Goal: Navigation & Orientation: Find specific page/section

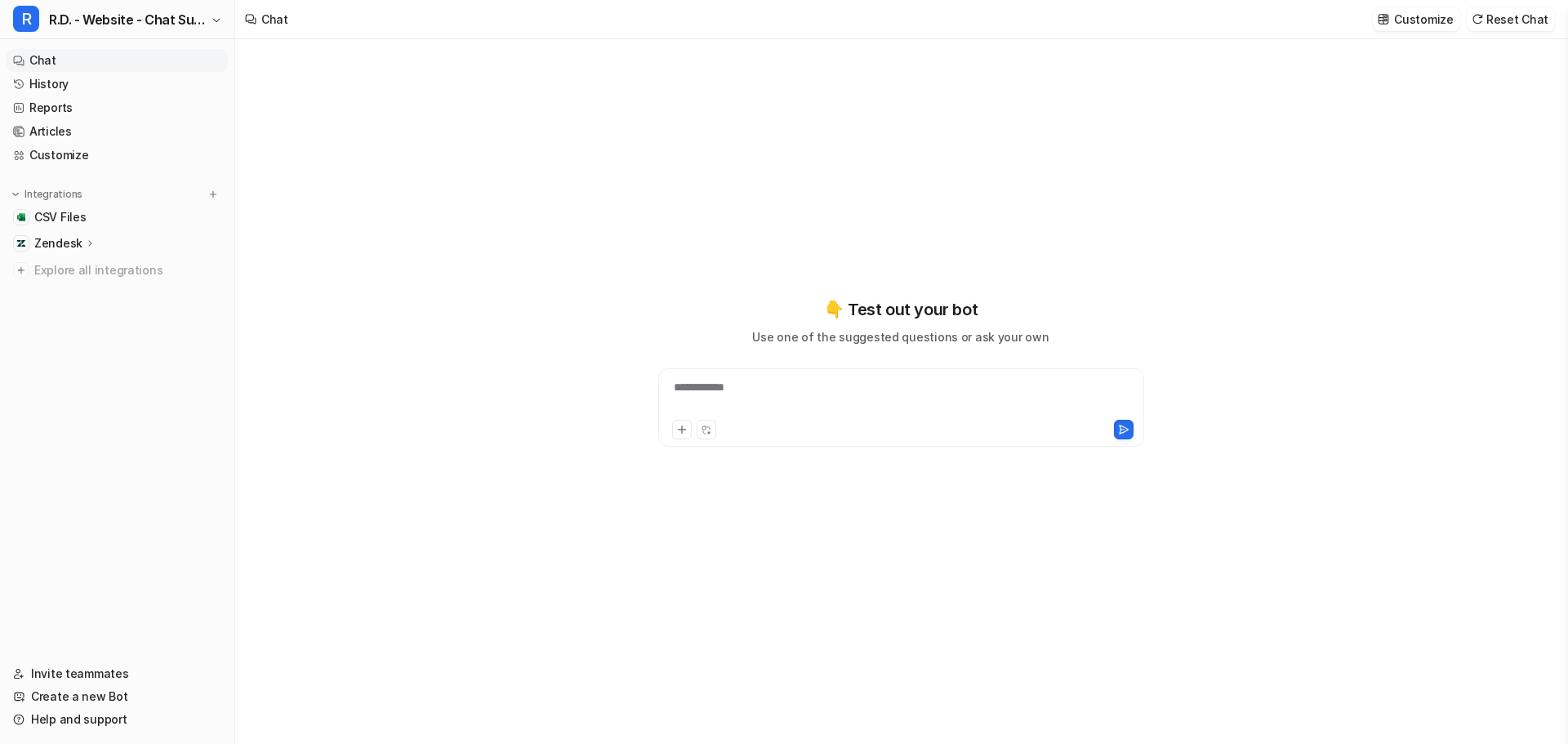
click at [67, 236] on p "Zendesk" at bounding box center [58, 243] width 48 height 16
click at [83, 269] on p "Overview" at bounding box center [73, 267] width 52 height 16
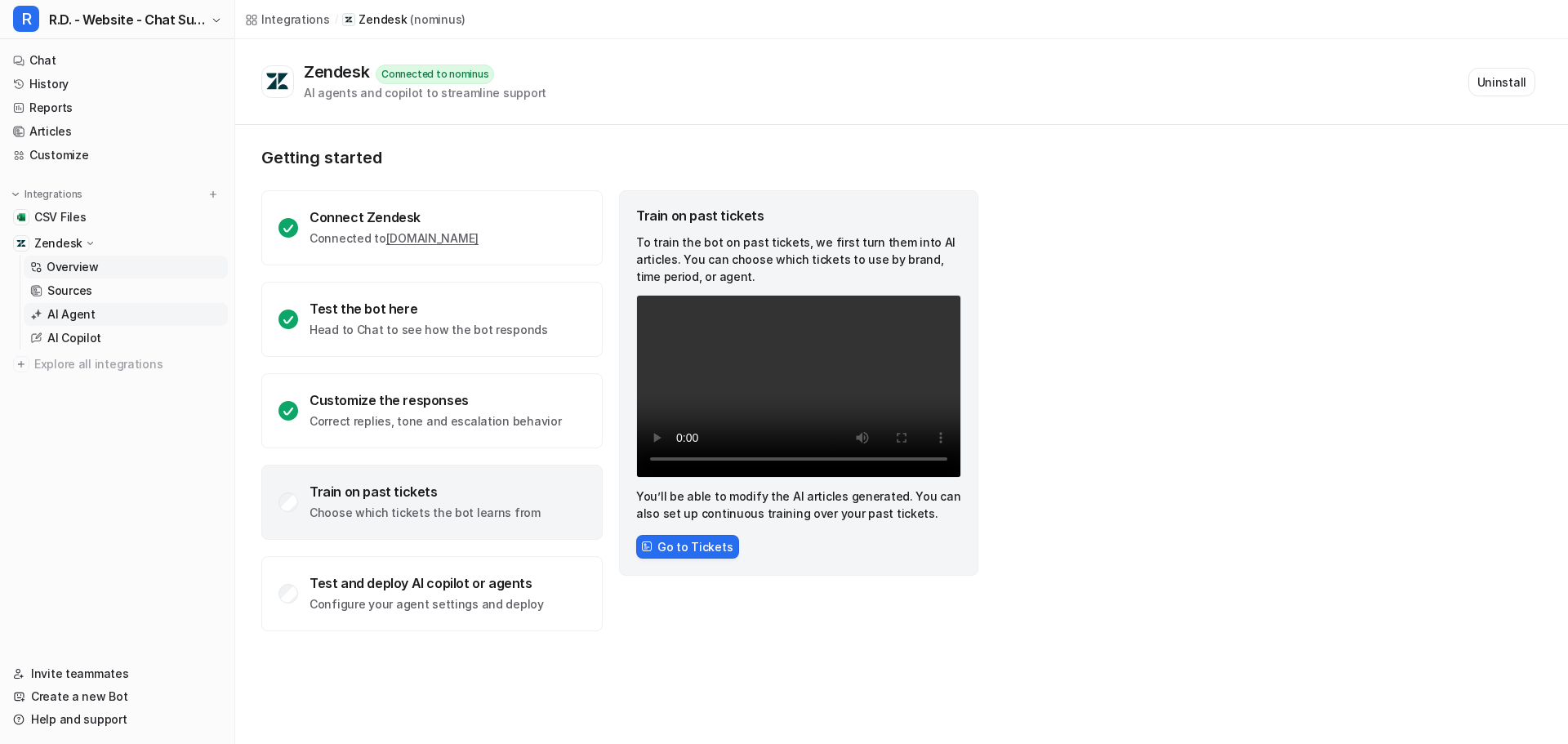
click at [84, 315] on p "AI Agent" at bounding box center [72, 313] width 48 height 16
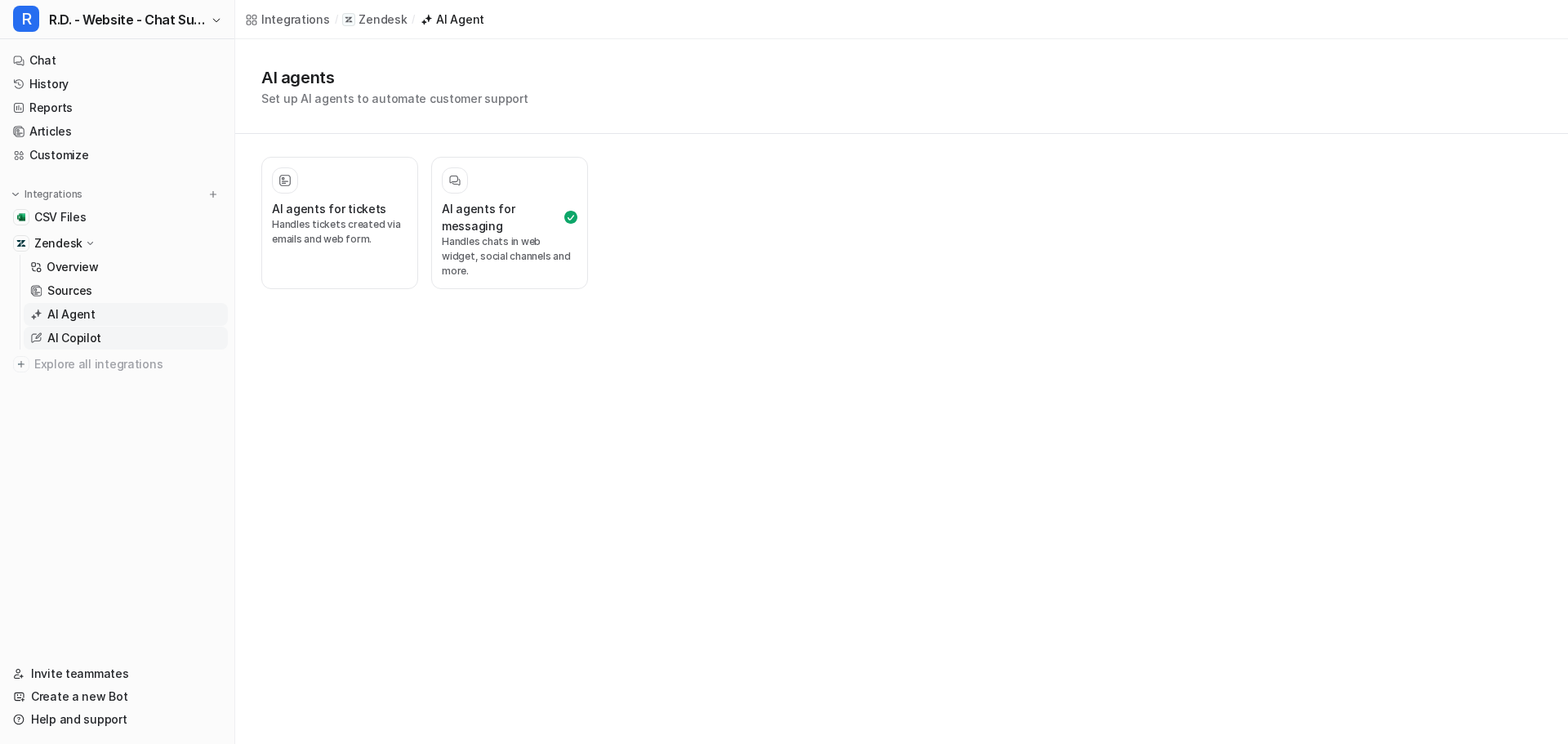
click at [79, 338] on p "AI Copilot" at bounding box center [75, 338] width 54 height 16
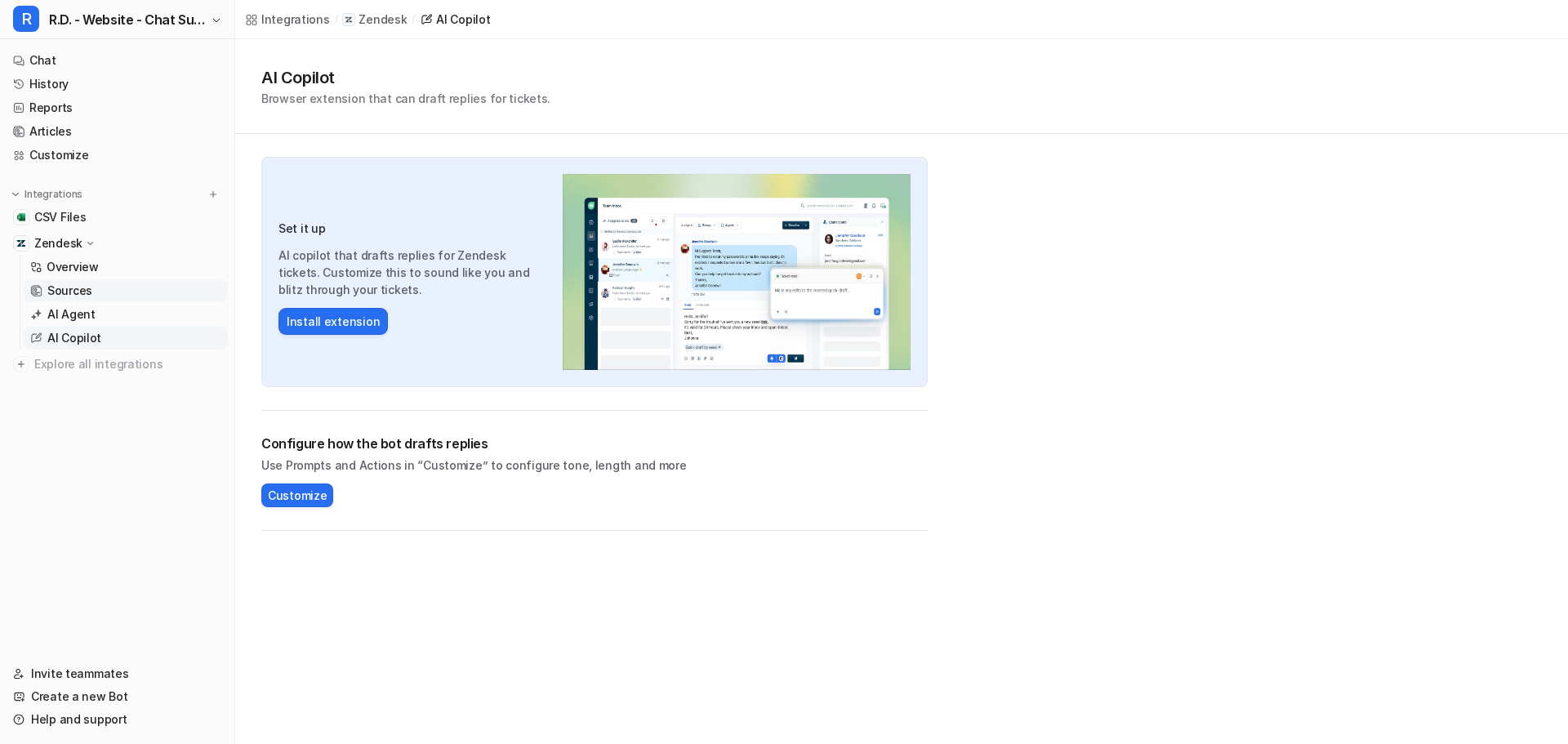
click at [75, 292] on p "Sources" at bounding box center [70, 290] width 45 height 16
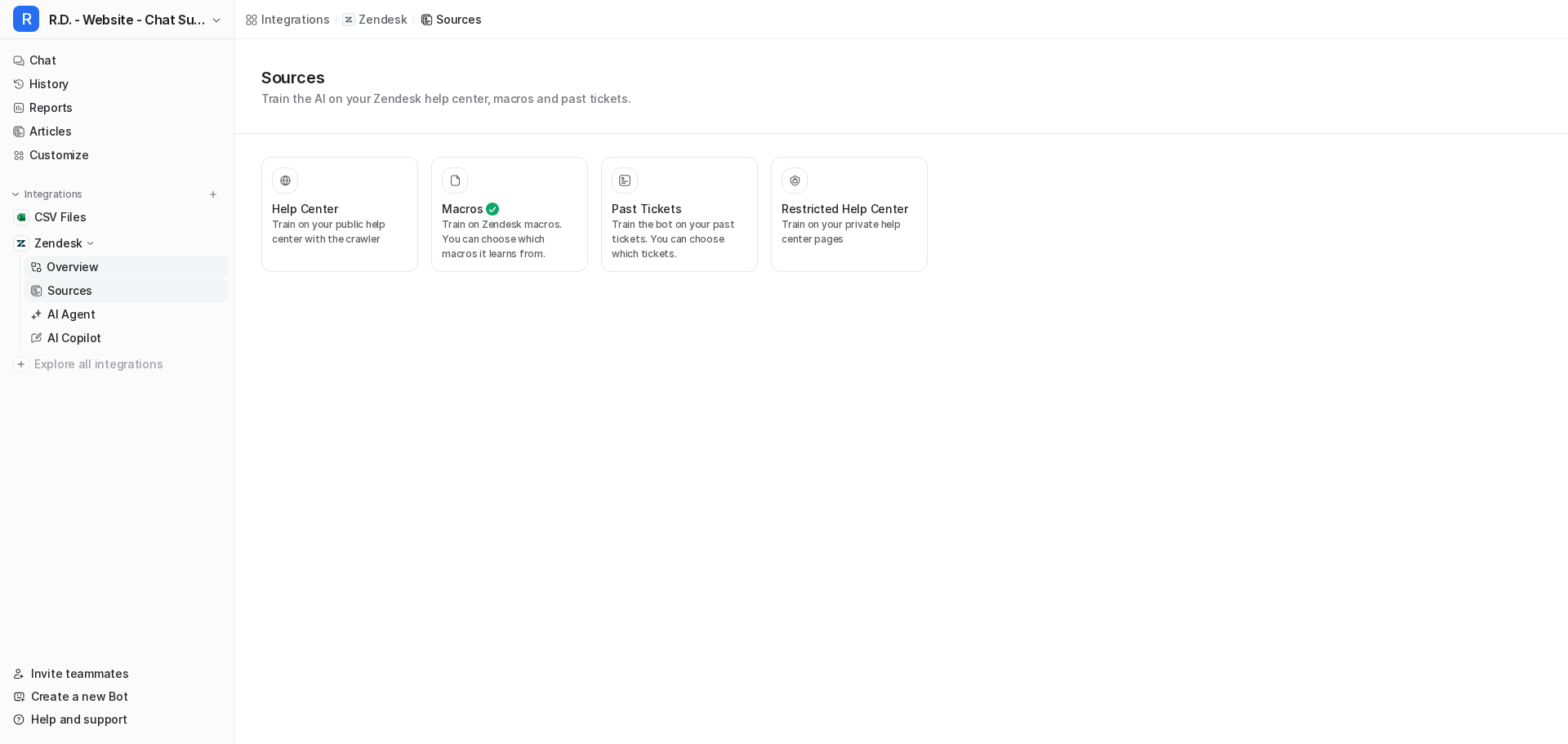
click at [75, 269] on p "Overview" at bounding box center [73, 267] width 52 height 16
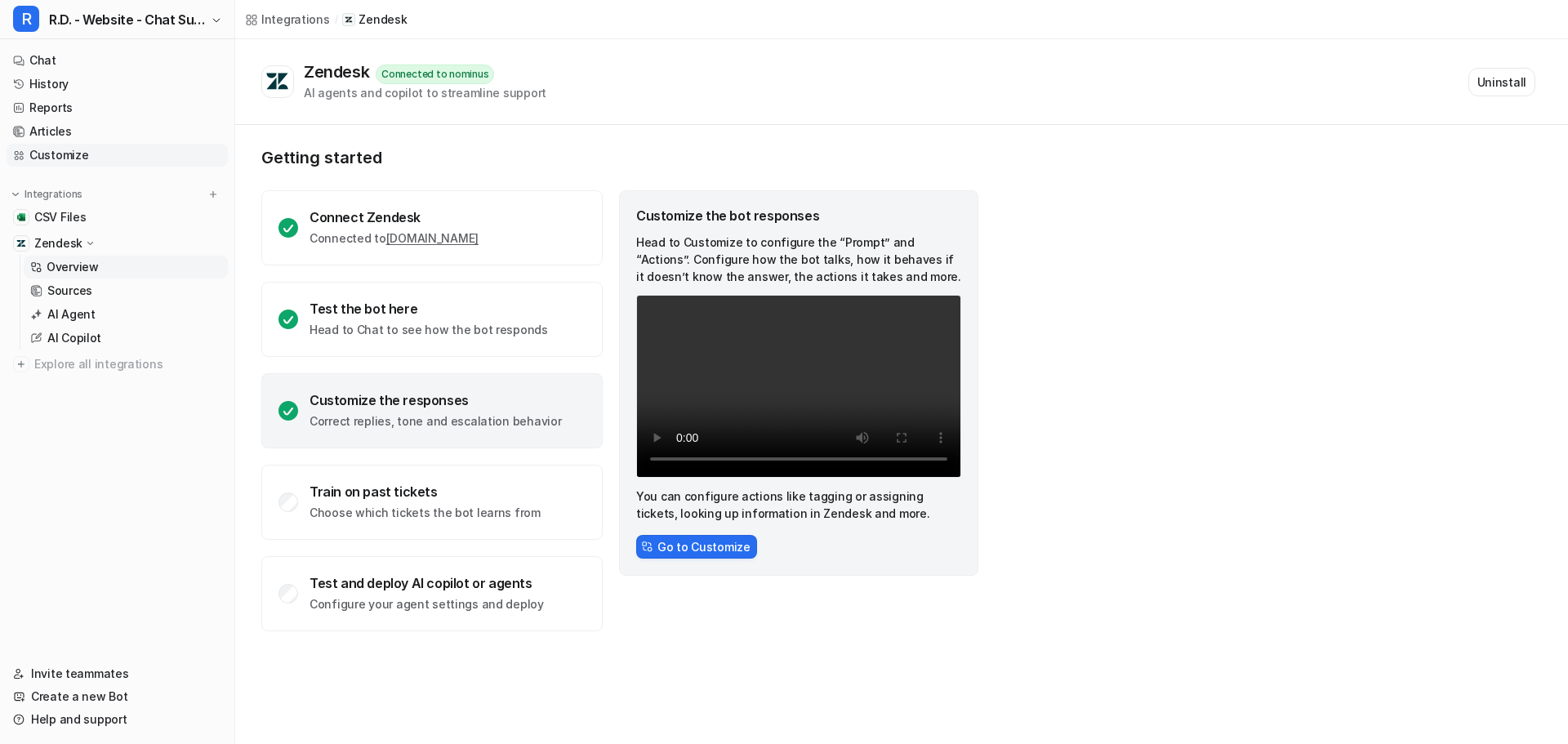
click at [67, 151] on link "Customize" at bounding box center [117, 156] width 222 height 23
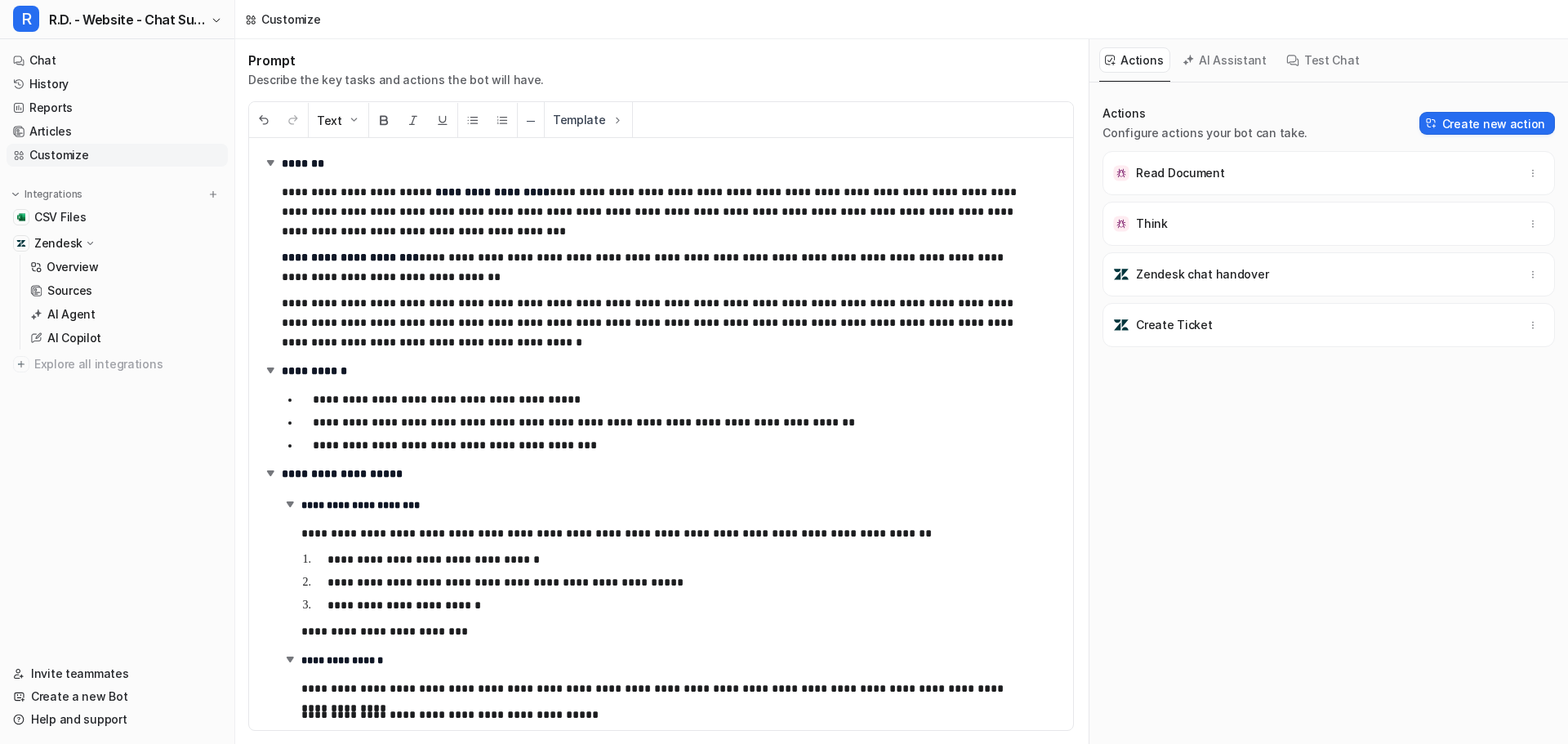
click at [494, 637] on p "**********" at bounding box center [668, 631] width 735 height 19
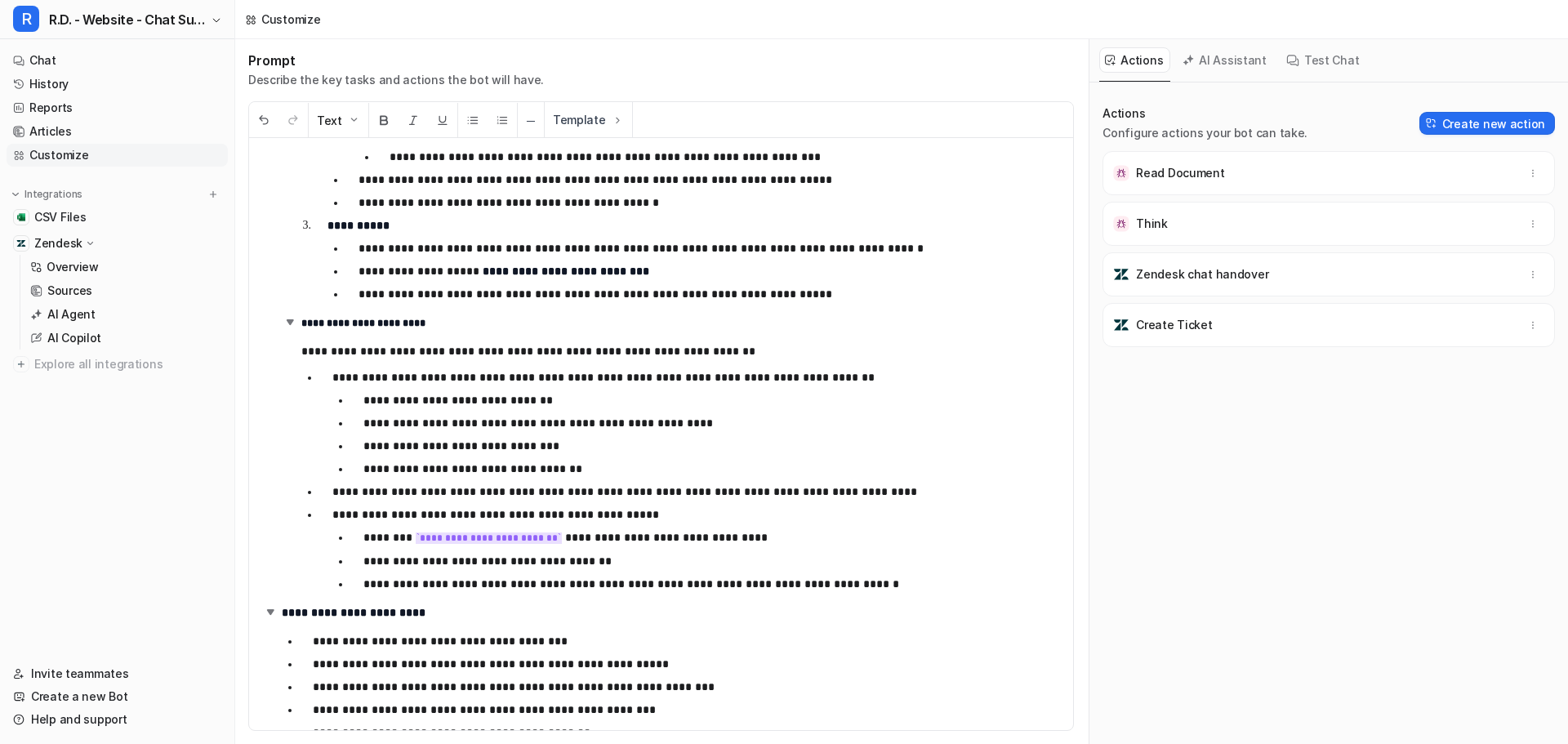
scroll to position [4528, 0]
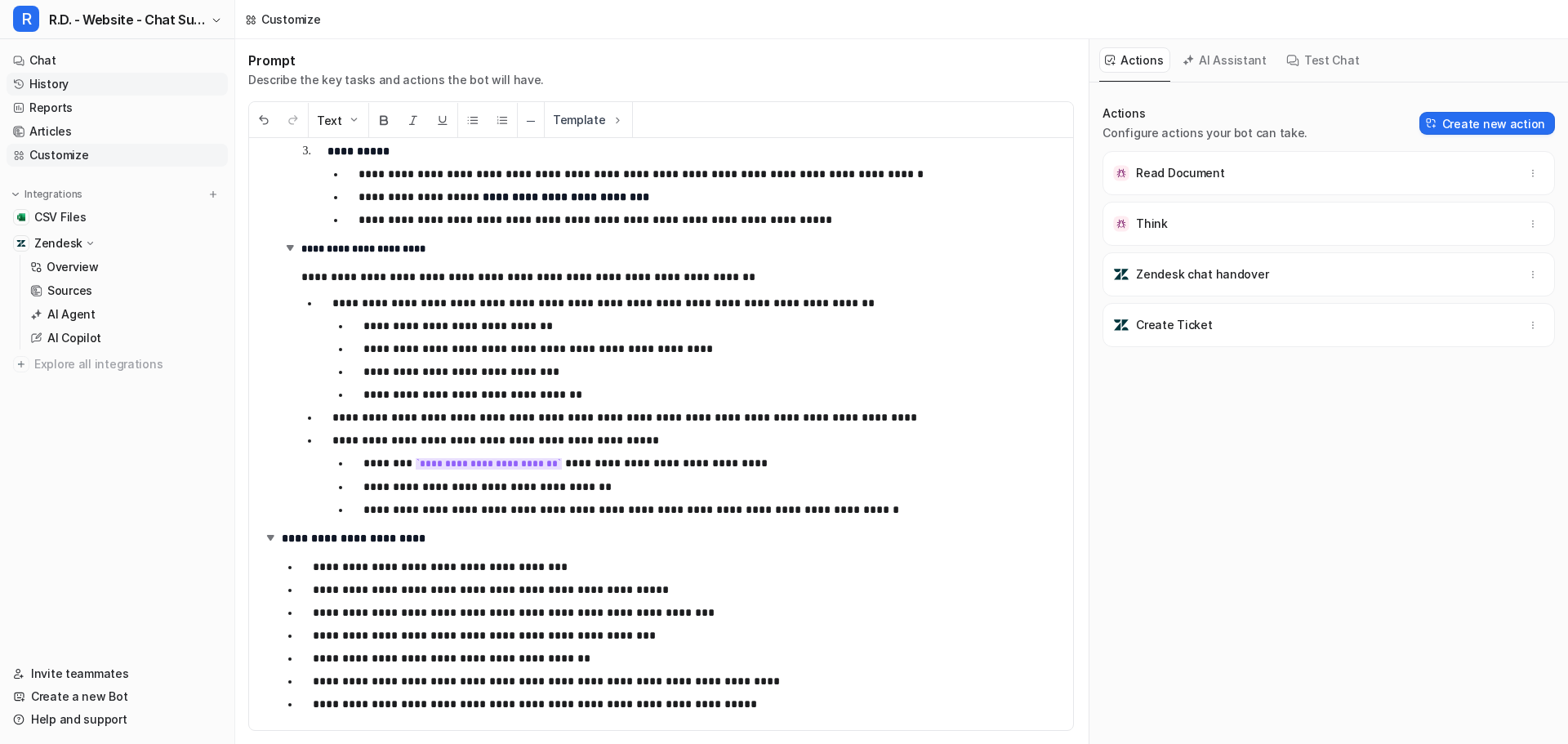
click at [62, 85] on link "History" at bounding box center [117, 84] width 222 height 23
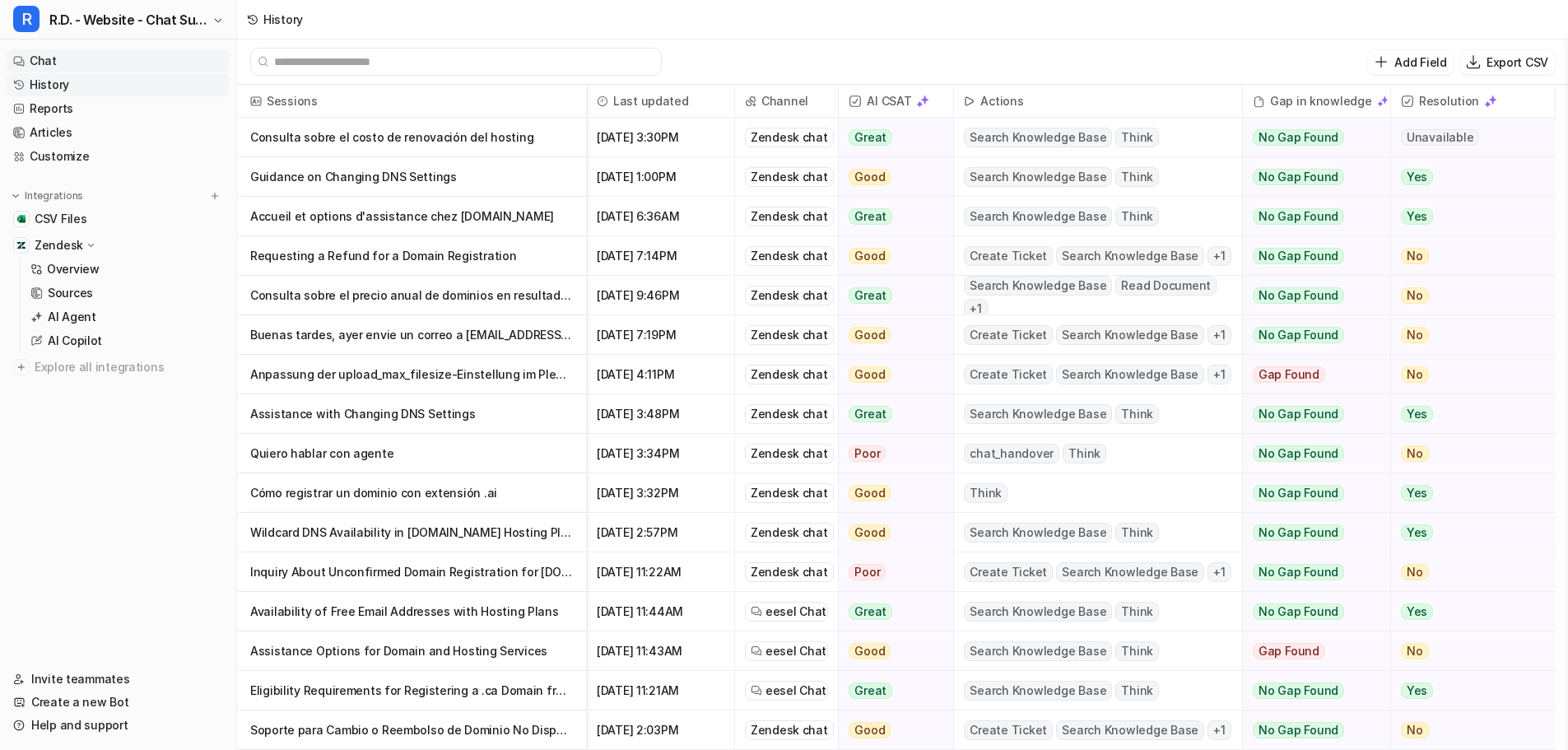
click at [77, 57] on link "Chat" at bounding box center [118, 61] width 223 height 23
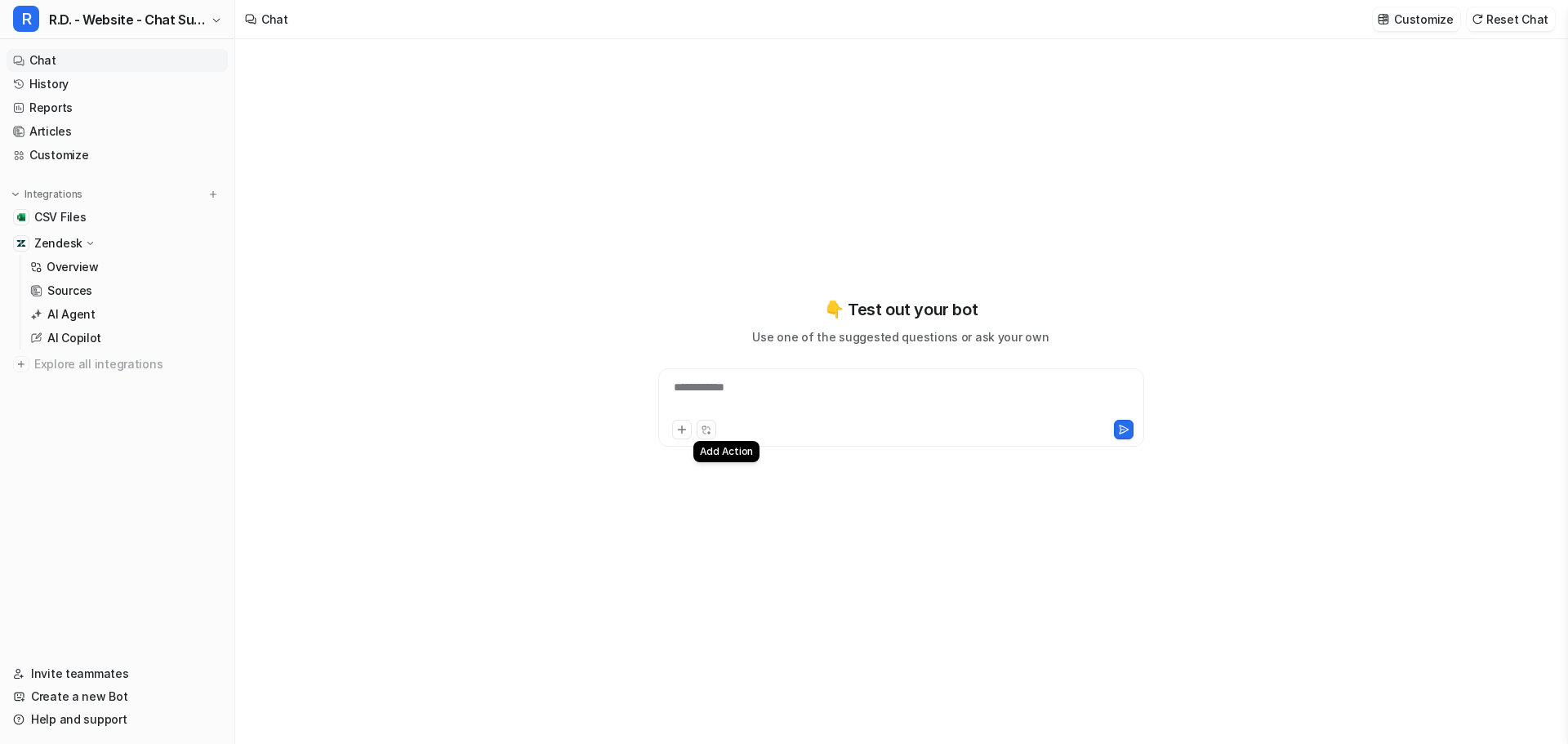
click at [706, 429] on icon at bounding box center [704, 427] width 3 height 3
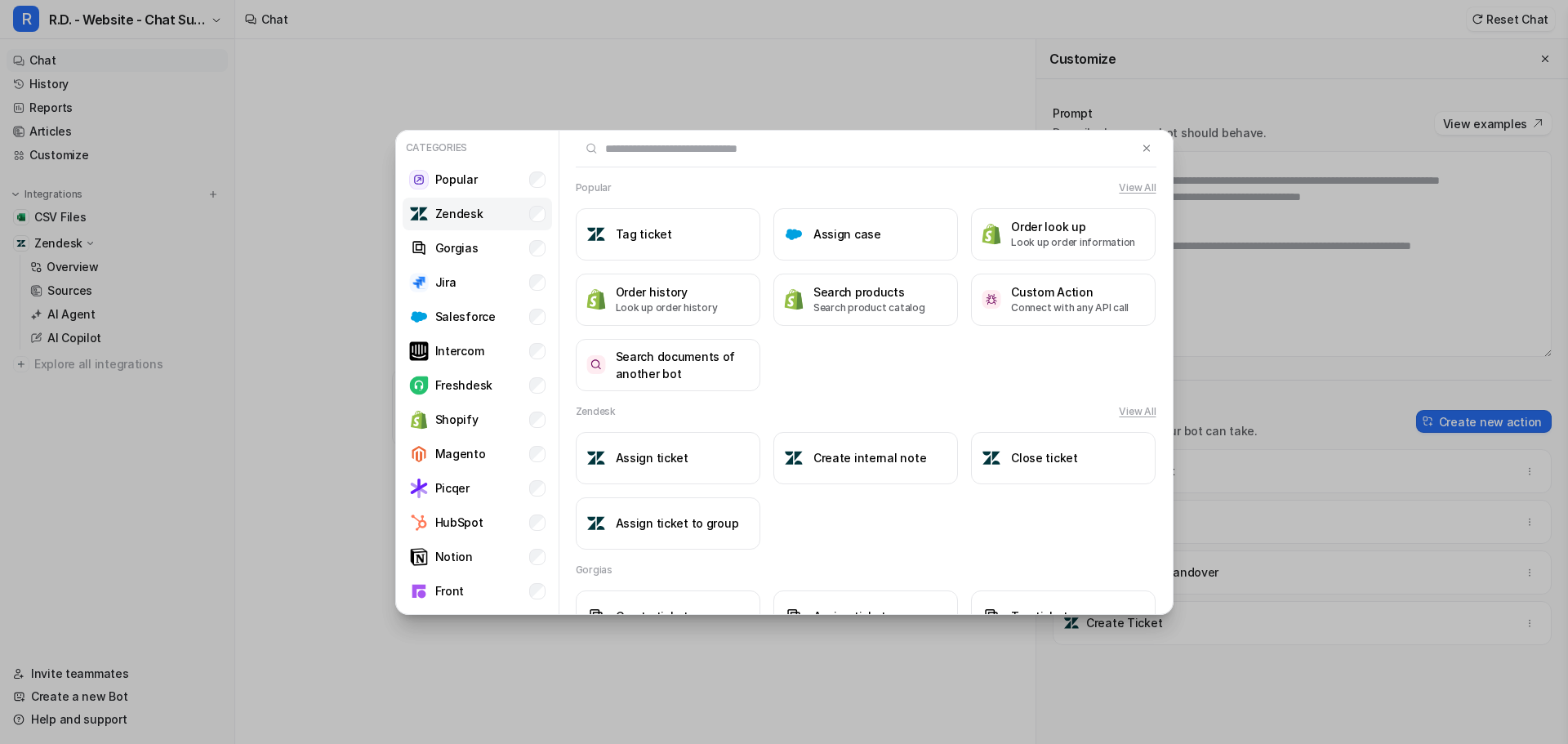
click at [507, 214] on li "Zendesk" at bounding box center [477, 214] width 149 height 33
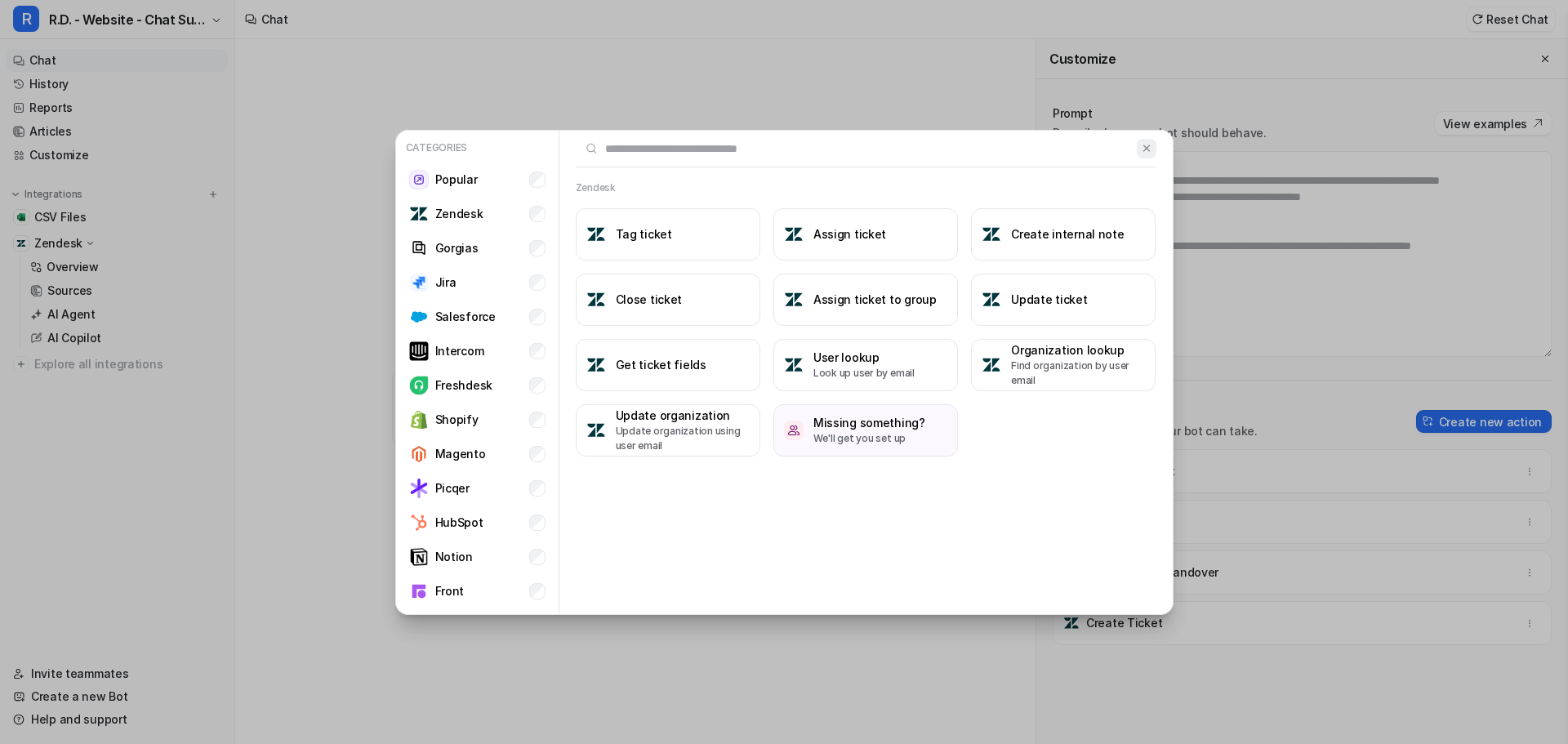
click at [1141, 149] on img at bounding box center [1147, 148] width 12 height 13
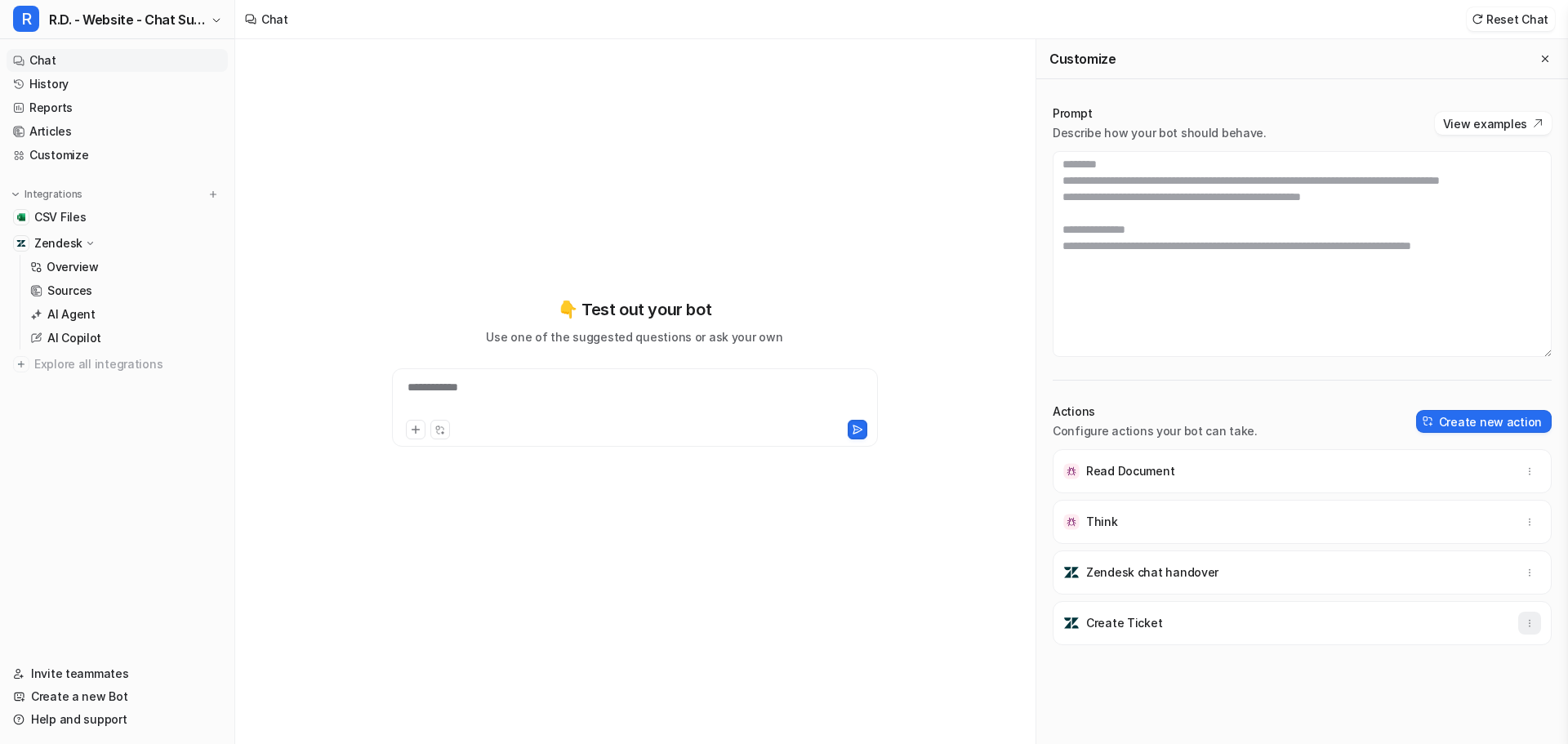
click at [1527, 625] on icon "button" at bounding box center [1530, 623] width 12 height 12
click at [799, 522] on div "**********" at bounding box center [634, 372] width 601 height 521
click at [1106, 620] on p "Create Ticket" at bounding box center [1124, 622] width 75 height 16
click at [1074, 624] on img at bounding box center [1071, 622] width 16 height 16
click at [126, 161] on link "Customize" at bounding box center [117, 156] width 222 height 23
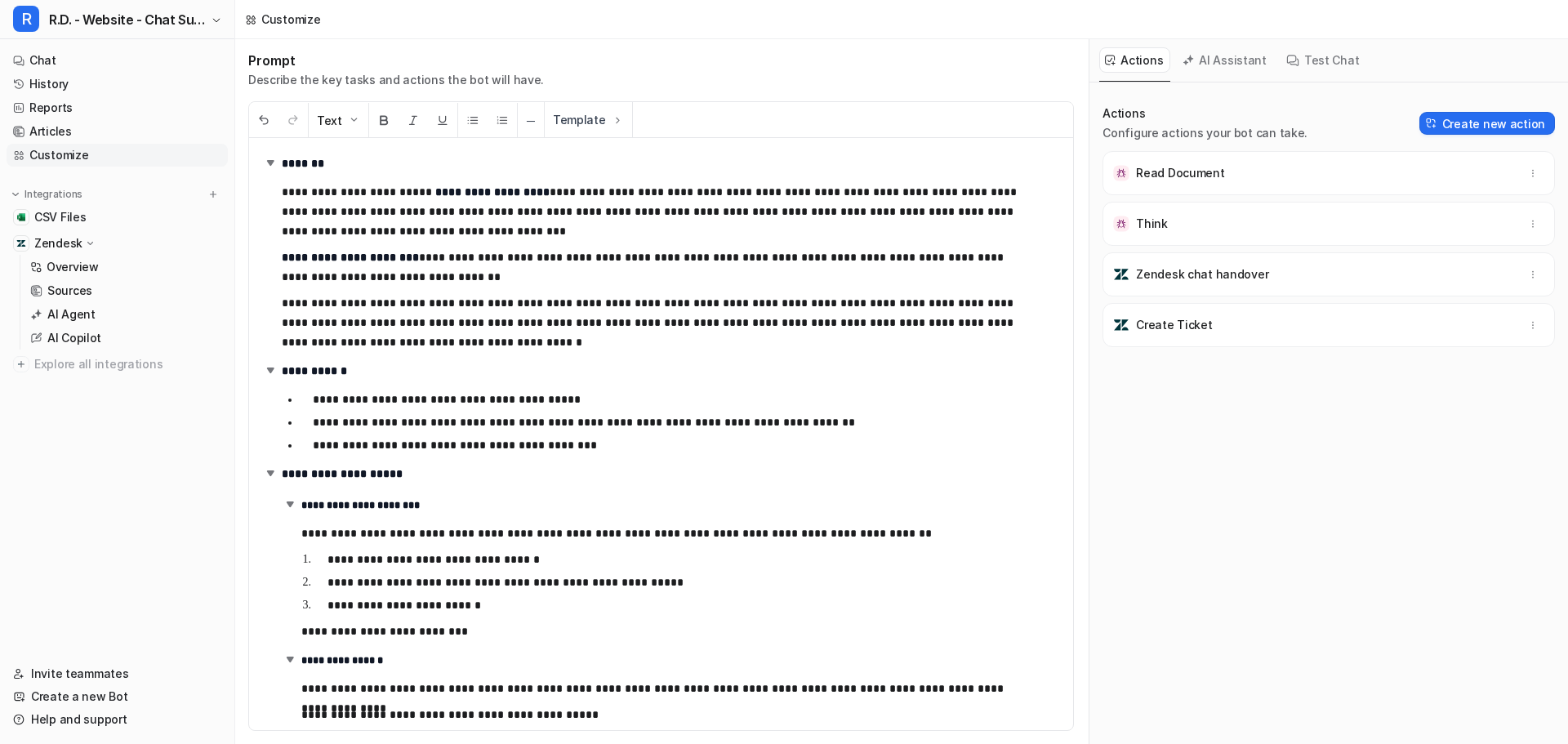
click at [1220, 59] on button "AI Assistant" at bounding box center [1225, 60] width 97 height 25
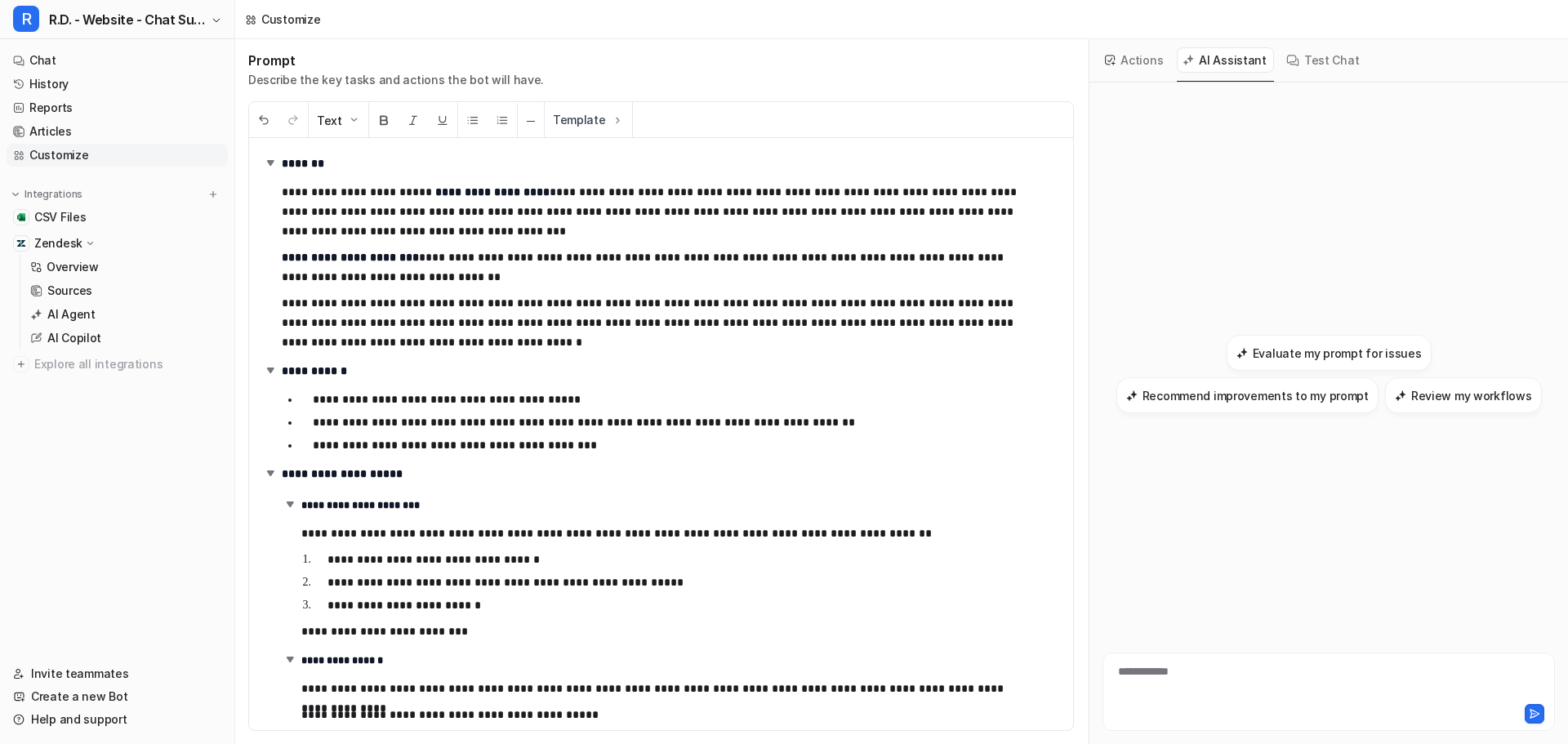
click at [1313, 73] on div "Test Chat" at bounding box center [1323, 61] width 86 height 43
click at [1298, 65] on button "Test Chat" at bounding box center [1323, 60] width 86 height 25
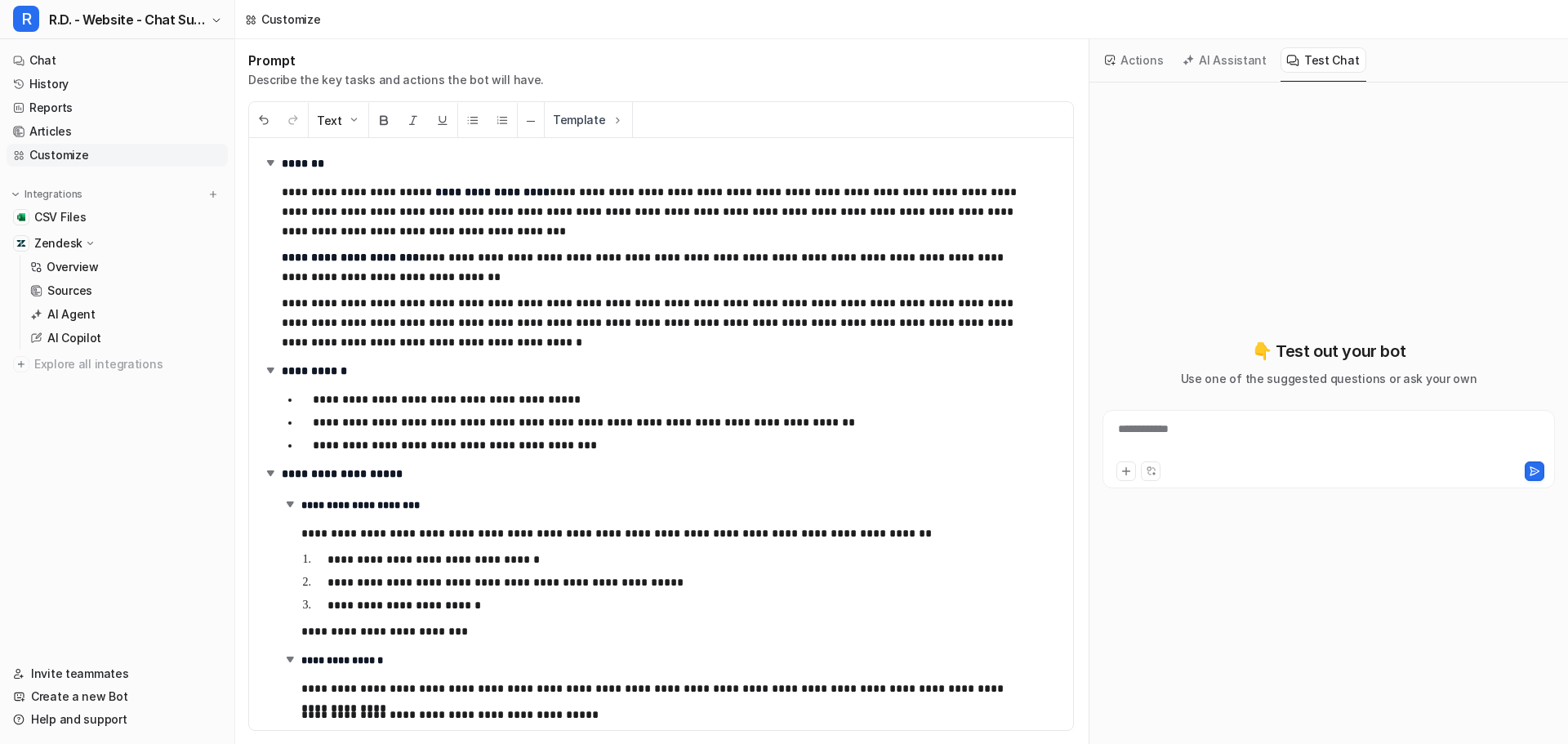
click at [1134, 62] on button "Actions" at bounding box center [1134, 60] width 71 height 25
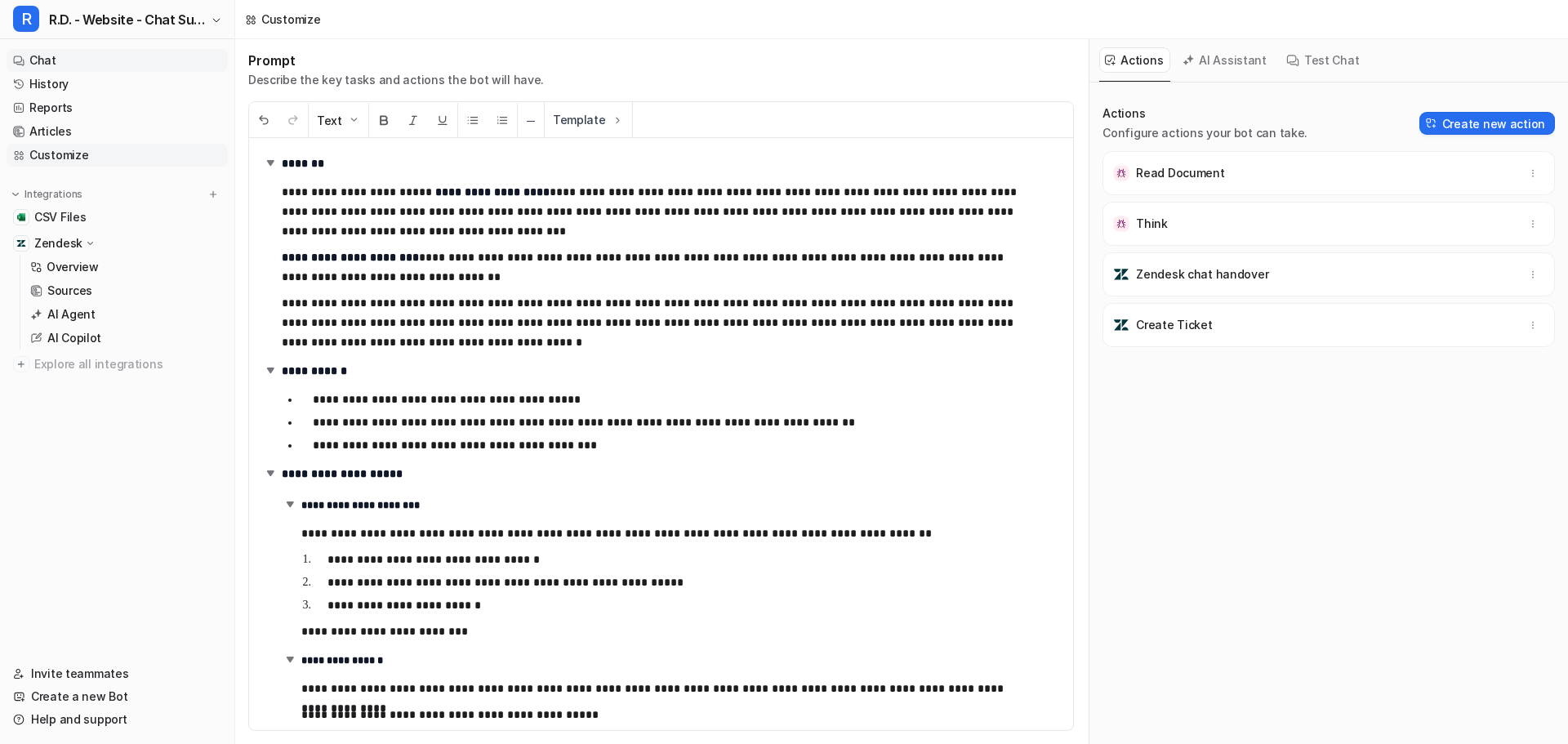
click at [81, 60] on link "Chat" at bounding box center [117, 61] width 222 height 23
